Goal: Information Seeking & Learning: Find specific fact

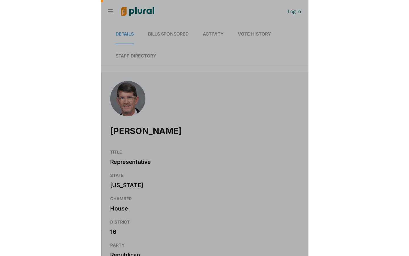
scroll to position [0, 6]
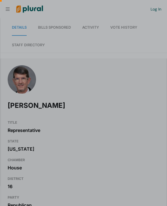
click at [112, 125] on div at bounding box center [83, 152] width 167 height 107
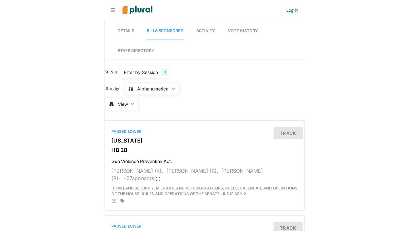
scroll to position [0, 0]
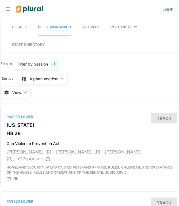
click at [102, 81] on div "50 bills Filter by Session 1 Filter by Session close Current Sessions North Car…" at bounding box center [90, 80] width 179 height 45
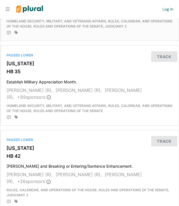
scroll to position [153, 0]
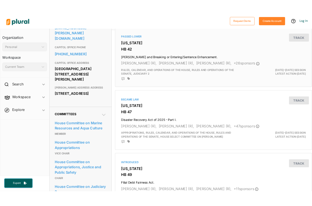
scroll to position [273, 0]
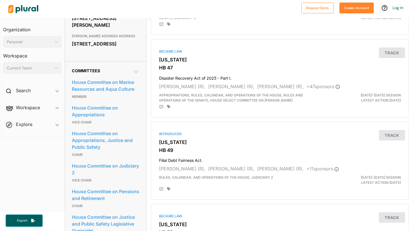
click at [137, 69] on icon at bounding box center [136, 71] width 7 height 7
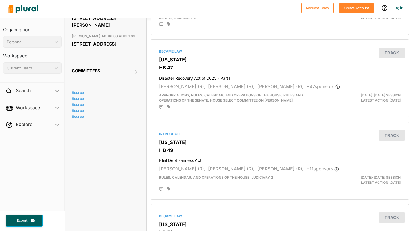
click at [137, 69] on icon at bounding box center [136, 71] width 7 height 7
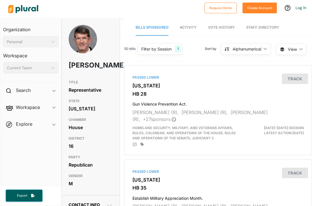
scroll to position [0, 4]
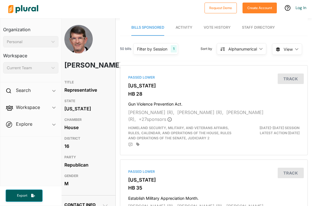
click at [179, 26] on span "Activity" at bounding box center [184, 27] width 17 height 4
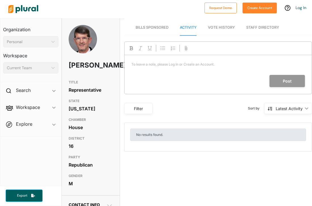
click at [143, 28] on span "Bills Sponsored" at bounding box center [152, 27] width 33 height 4
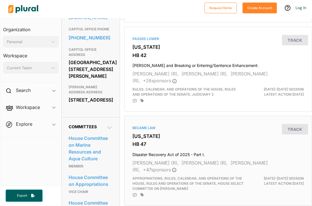
scroll to position [193, 0]
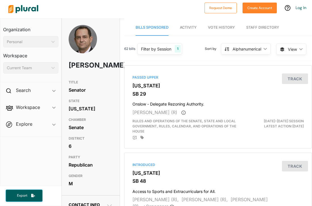
click at [187, 28] on span "Activity" at bounding box center [188, 27] width 17 height 4
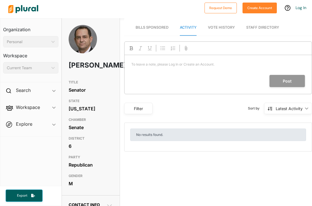
click at [154, 28] on span "Bills Sponsored" at bounding box center [152, 27] width 33 height 4
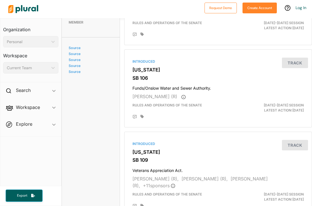
scroll to position [810, 0]
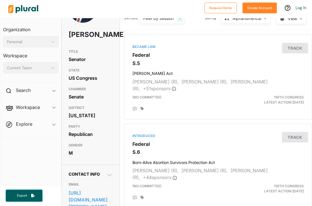
scroll to position [67, 0]
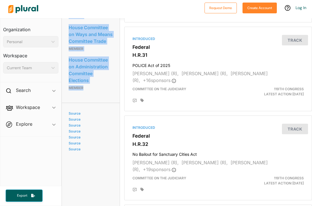
scroll to position [879, 0]
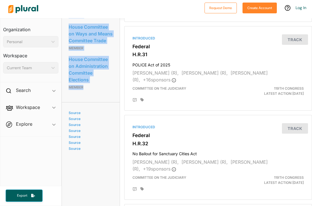
drag, startPoint x: 68, startPoint y: 63, endPoint x: 107, endPoint y: 184, distance: 127.8
copy div "House Committee on Health Member House Committee on Trade Member House Committe…"
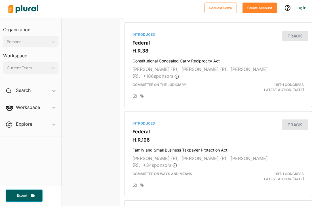
scroll to position [1289, 0]
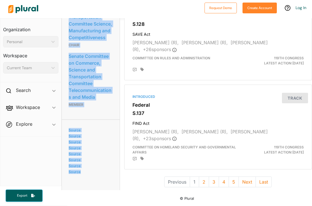
scroll to position [1723, 0]
drag, startPoint x: 68, startPoint y: 82, endPoint x: 100, endPoint y: 112, distance: 44.4
copy div "Senate Committee on Communications, Media, and Broadband Member Senate Committe…"
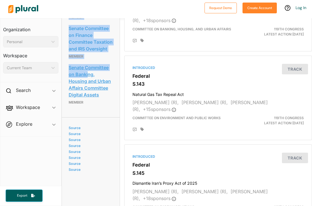
scroll to position [1654, 0]
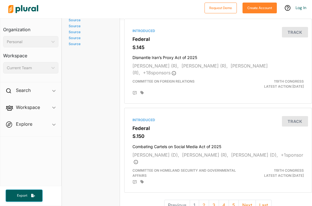
drag, startPoint x: 70, startPoint y: 40, endPoint x: 99, endPoint y: 47, distance: 30.7
copy div "Senate Committee on Competition Policy, Antitrust, and Consumer Rights Member S…"
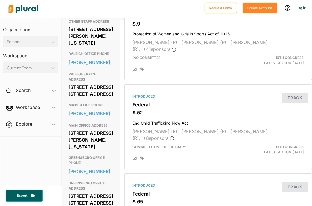
scroll to position [0, 0]
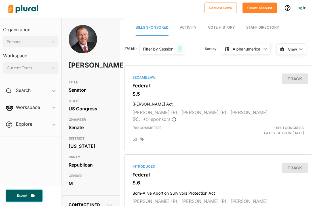
click at [55, 127] on span "Explore ic_keyboard_arrow_down Overview" at bounding box center [30, 125] width 61 height 15
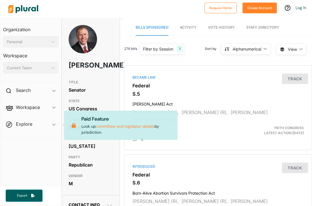
click at [54, 124] on span "Explore ic_keyboard_arrow_down Overview Paid Feature Look up committee and legi…" at bounding box center [30, 125] width 61 height 15
click at [55, 107] on span "Workspace ic_keyboard_arrow_down Members Bills Tags Saved Searches Activity" at bounding box center [30, 108] width 61 height 15
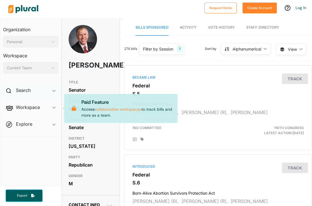
click at [54, 89] on span "ic_keyboard_arrow_down" at bounding box center [53, 91] width 3 height 9
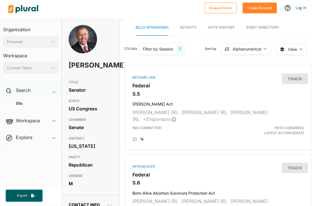
click at [54, 89] on span "ic_keyboard_arrow_down" at bounding box center [53, 91] width 3 height 9
